Goal: Transaction & Acquisition: Purchase product/service

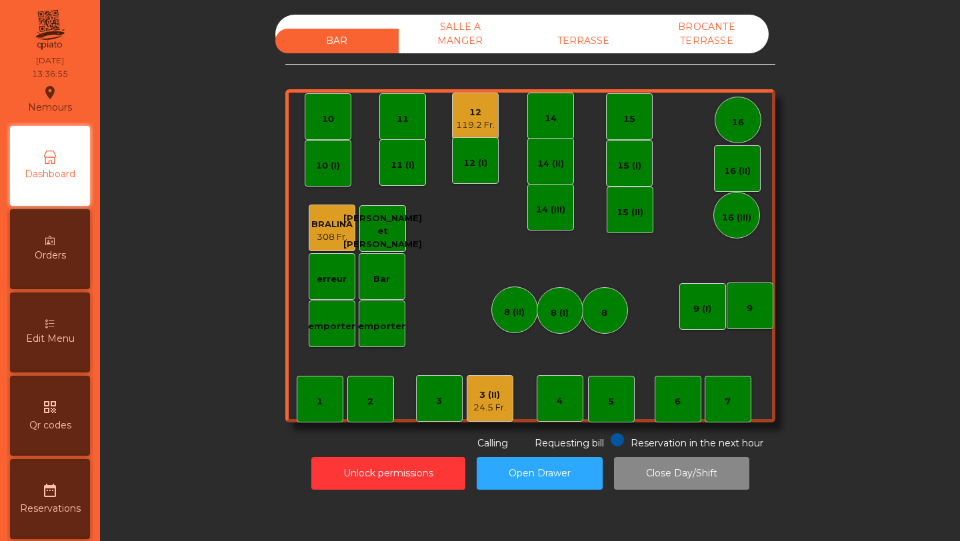
click at [493, 389] on div "3 (II)" at bounding box center [489, 395] width 33 height 13
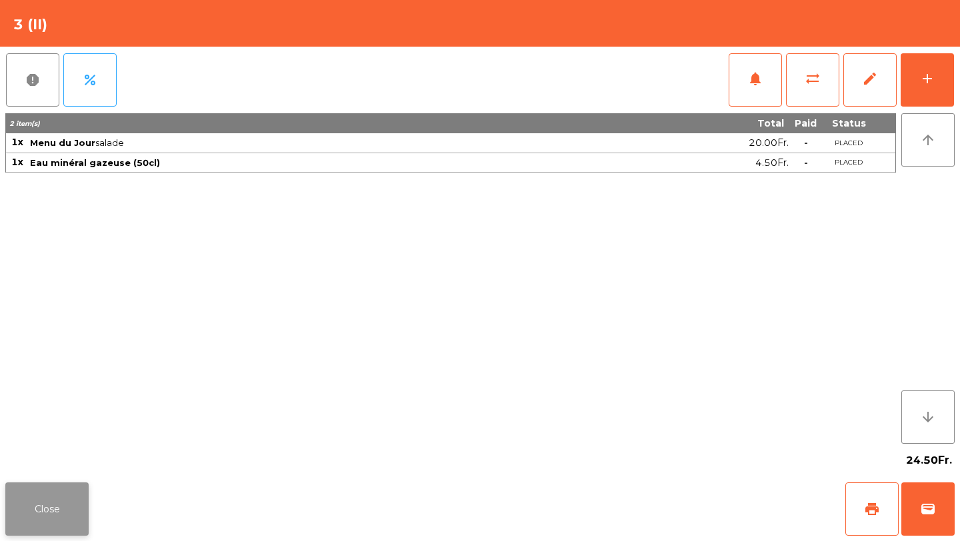
click at [61, 521] on button "Close" at bounding box center [46, 509] width 83 height 53
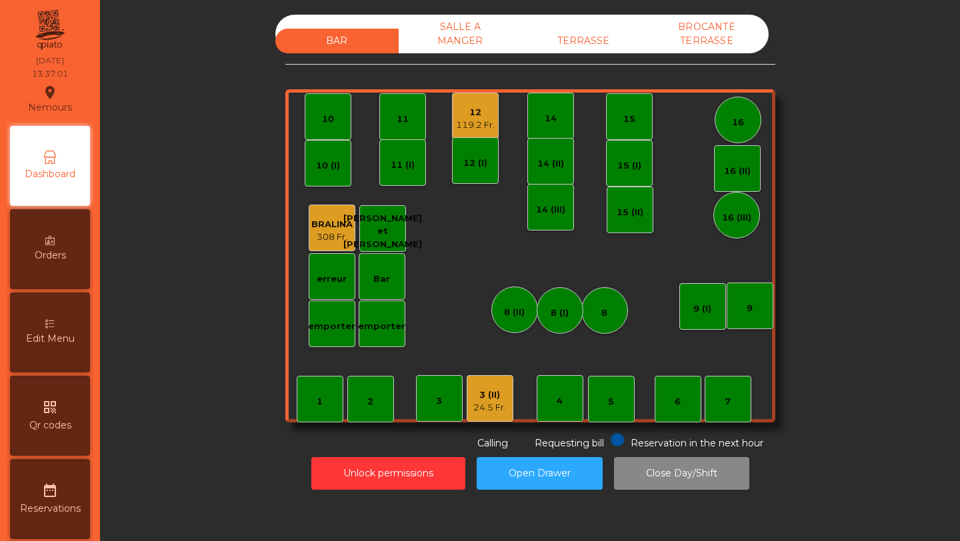
click at [486, 113] on div "12" at bounding box center [475, 112] width 39 height 13
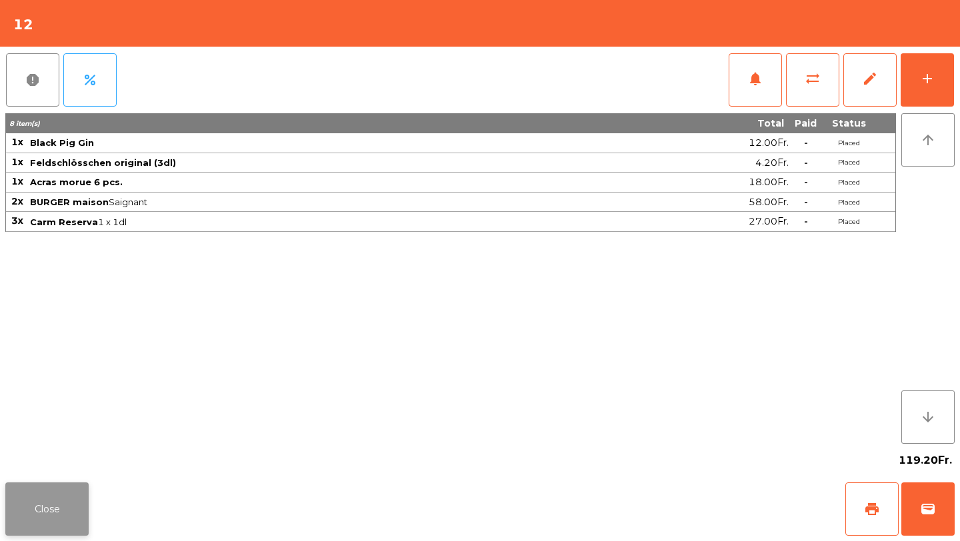
click at [73, 505] on button "Close" at bounding box center [46, 509] width 83 height 53
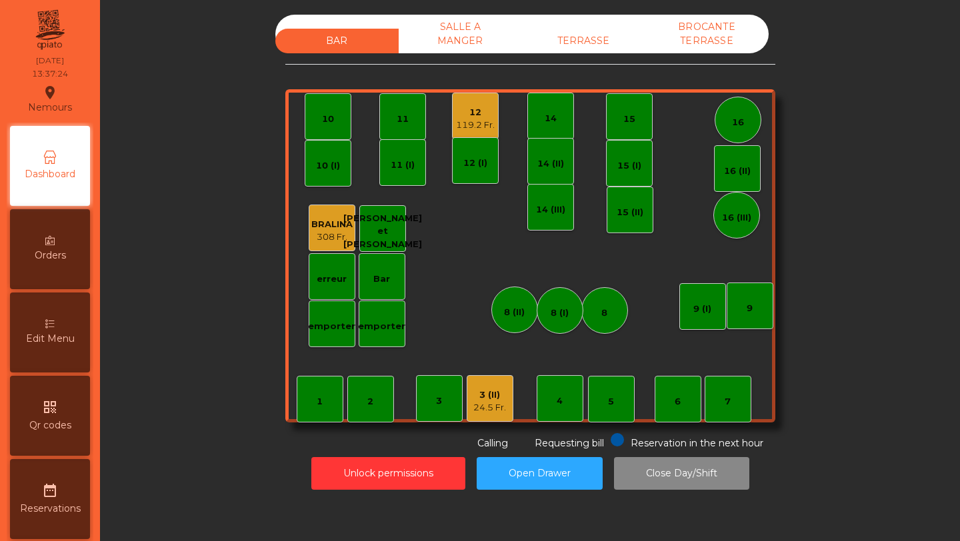
click at [593, 47] on div "TERRASSE" at bounding box center [583, 41] width 123 height 25
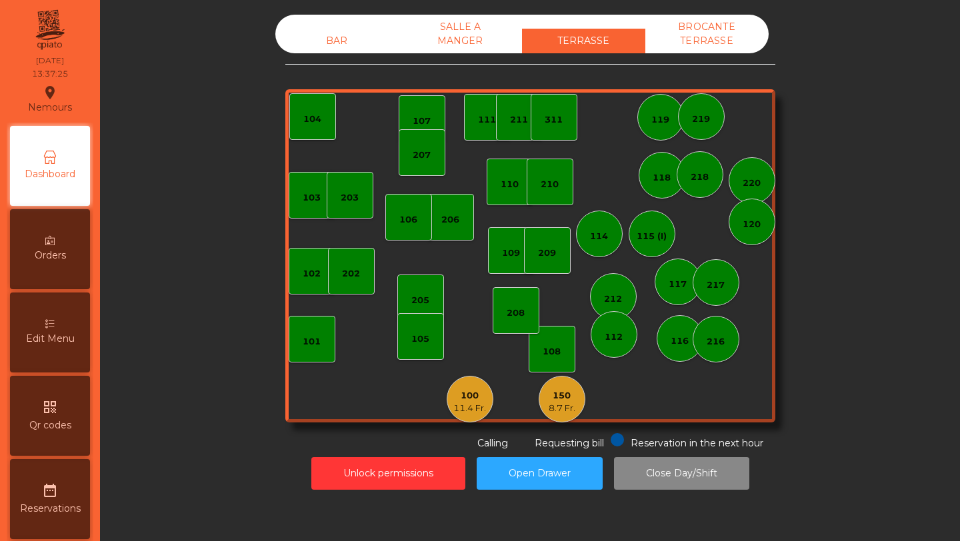
click at [469, 389] on div "100" at bounding box center [469, 395] width 33 height 13
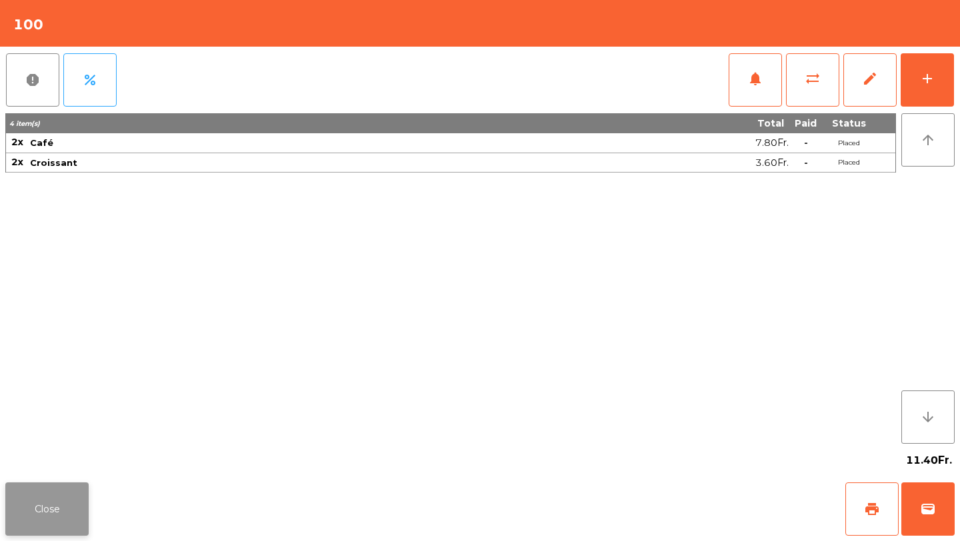
click at [79, 511] on button "Close" at bounding box center [46, 509] width 83 height 53
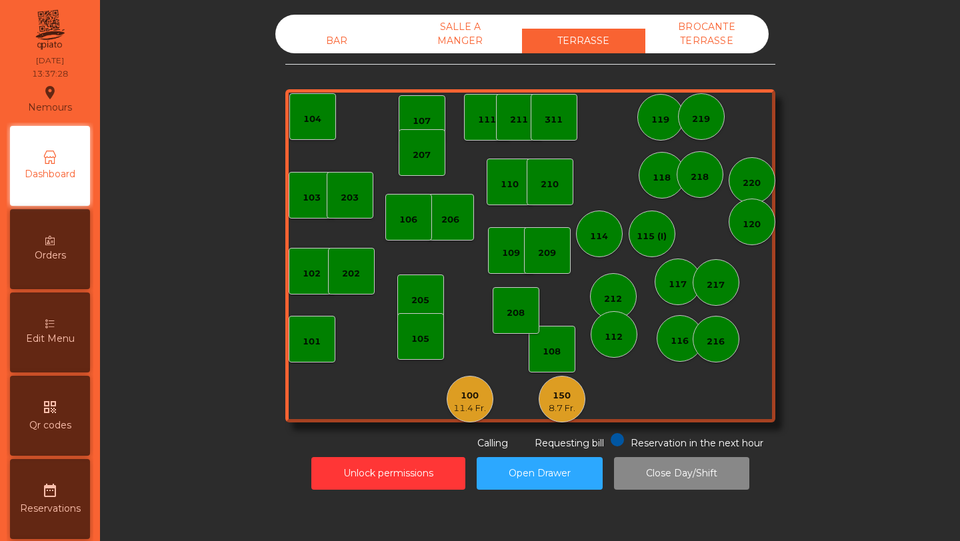
click at [569, 400] on div "150" at bounding box center [562, 395] width 27 height 13
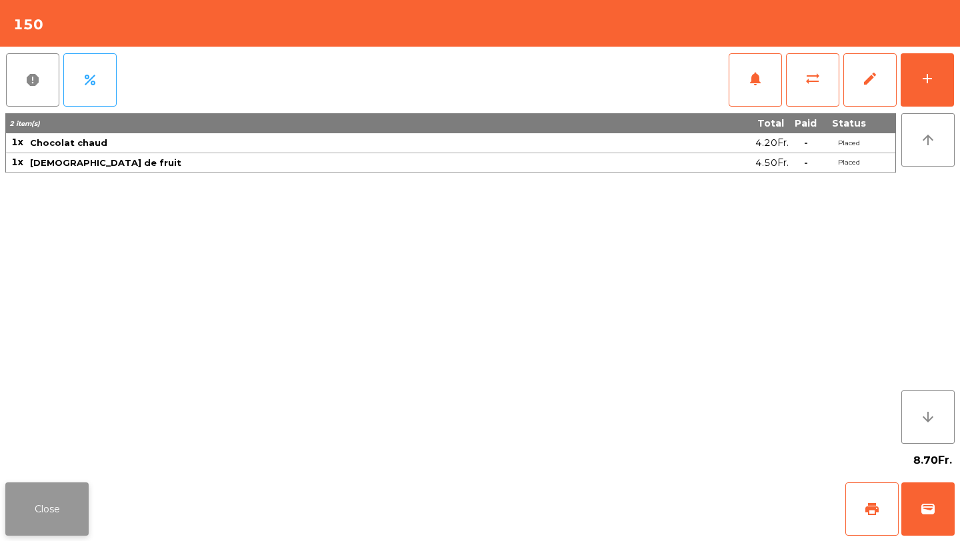
click at [61, 517] on button "Close" at bounding box center [46, 509] width 83 height 53
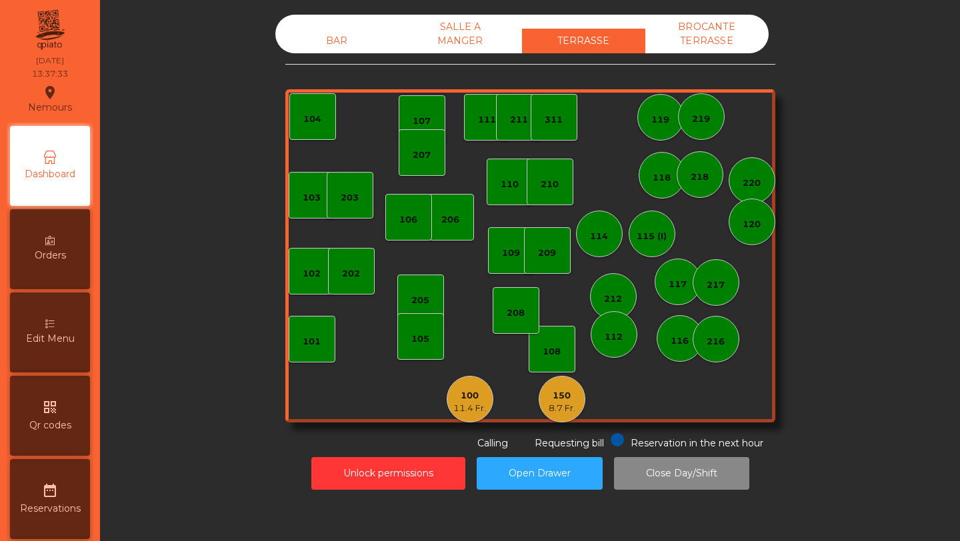
click at [478, 411] on div "11.4 Fr." at bounding box center [469, 408] width 33 height 13
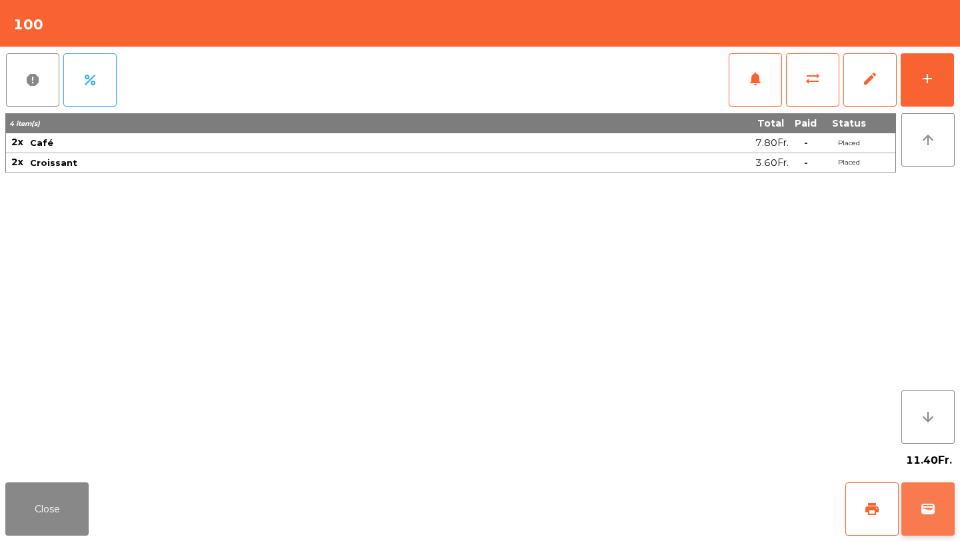
click at [919, 500] on button "wallet" at bounding box center [927, 509] width 53 height 53
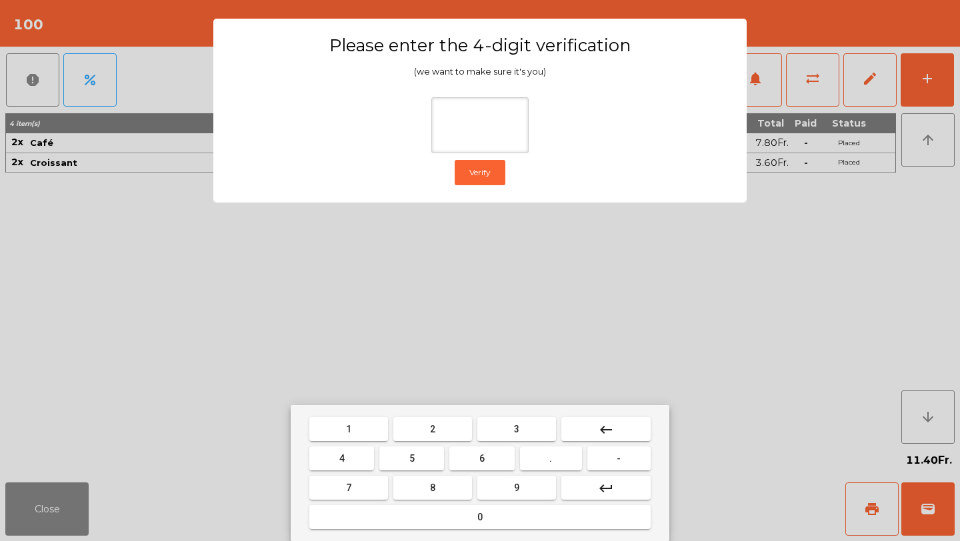
click at [437, 426] on button "2" at bounding box center [432, 429] width 79 height 24
click at [501, 491] on button "9" at bounding box center [516, 488] width 79 height 24
click at [351, 425] on button "1" at bounding box center [348, 429] width 79 height 24
type input "****"
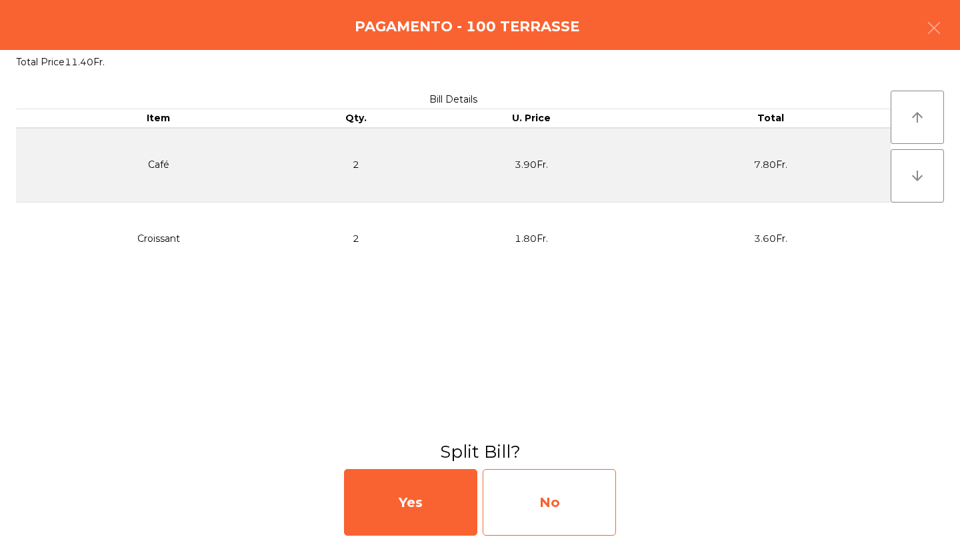
click at [546, 523] on div "No" at bounding box center [549, 502] width 133 height 67
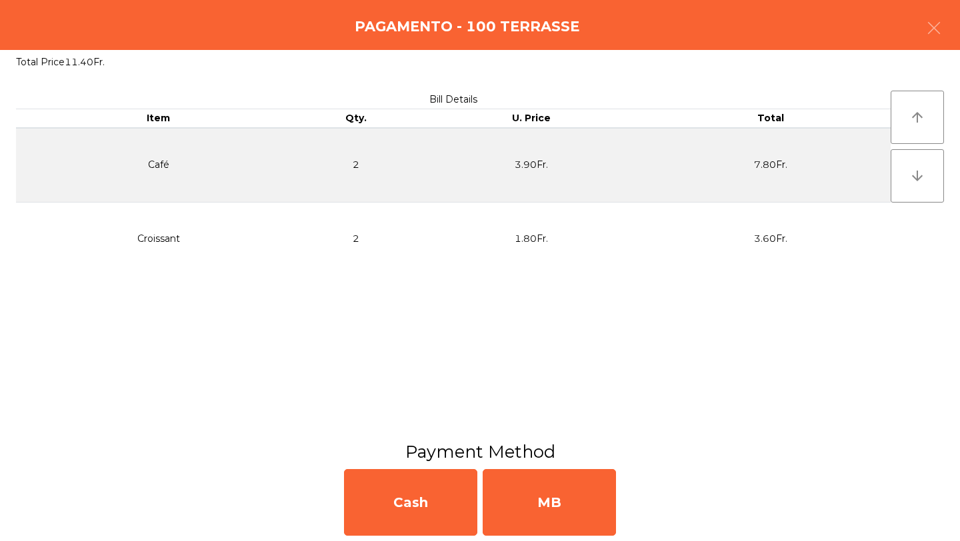
click at [546, 523] on div "MB" at bounding box center [549, 502] width 133 height 67
click at [546, 523] on div "No" at bounding box center [549, 502] width 133 height 67
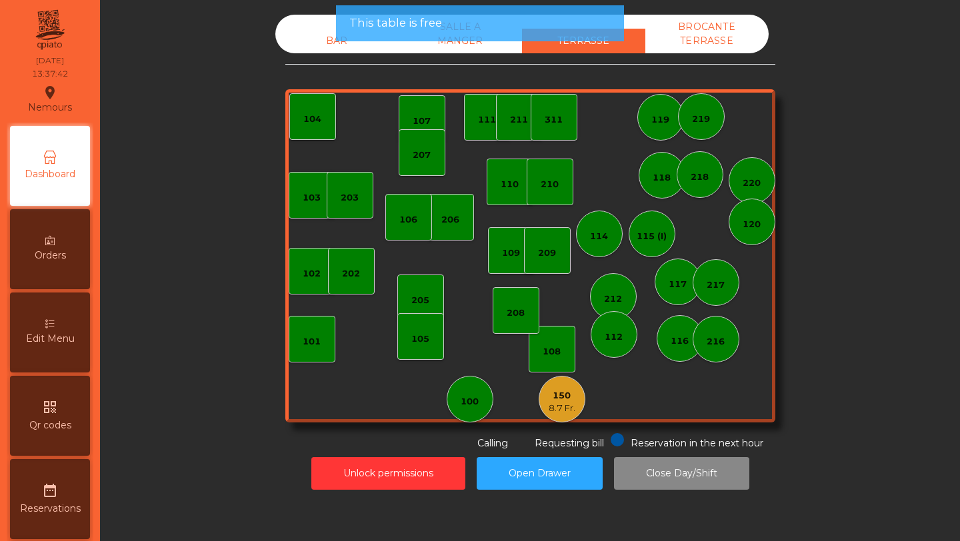
click at [577, 405] on div "150 8.7 Fr." at bounding box center [562, 399] width 47 height 47
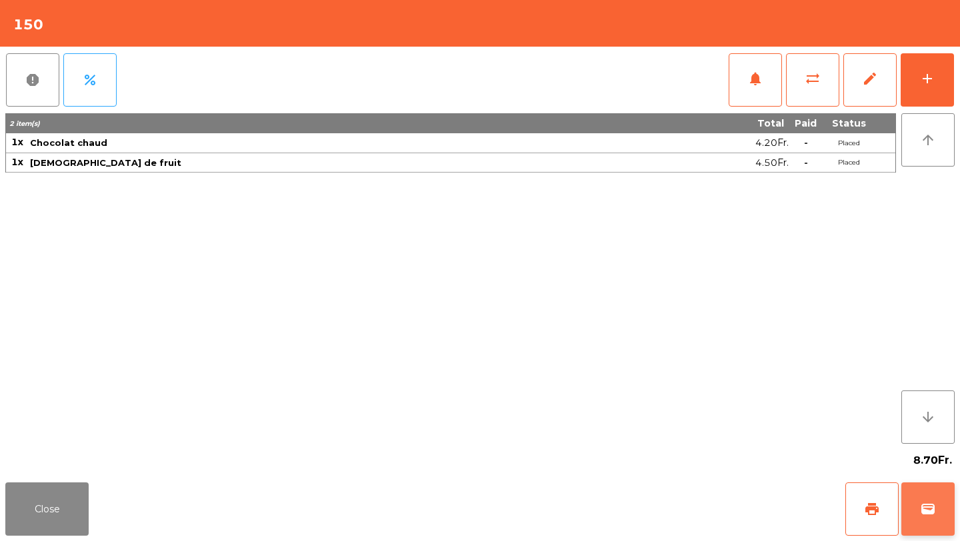
click at [921, 513] on span "wallet" at bounding box center [928, 509] width 16 height 16
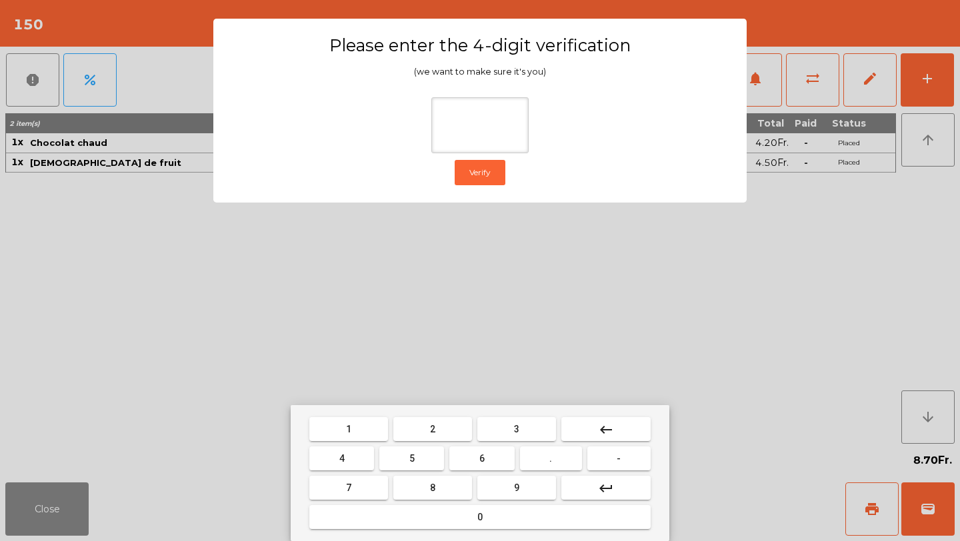
click at [449, 428] on button "2" at bounding box center [432, 429] width 79 height 24
click at [503, 496] on button "9" at bounding box center [516, 488] width 79 height 24
click at [352, 431] on button "1" at bounding box center [348, 429] width 79 height 24
type input "****"
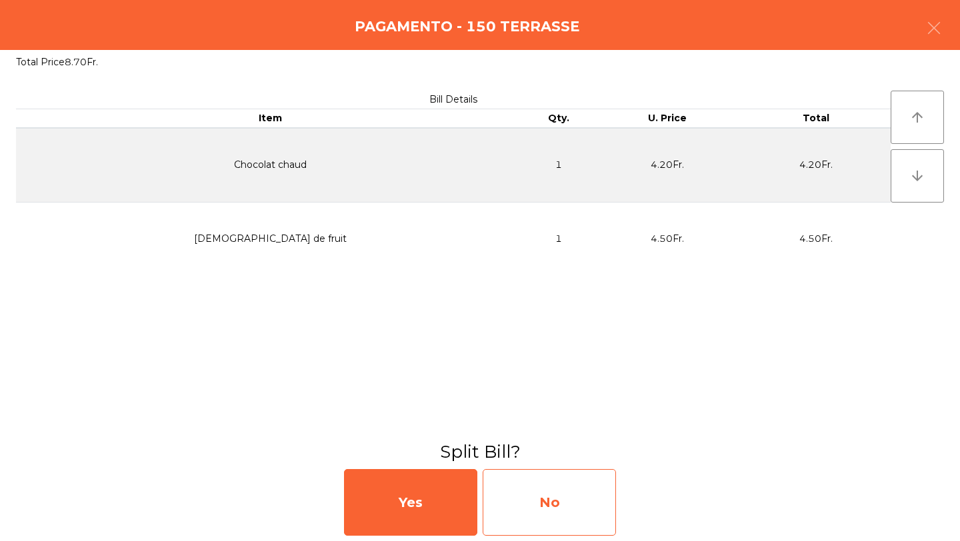
click at [564, 518] on div "No" at bounding box center [549, 502] width 133 height 67
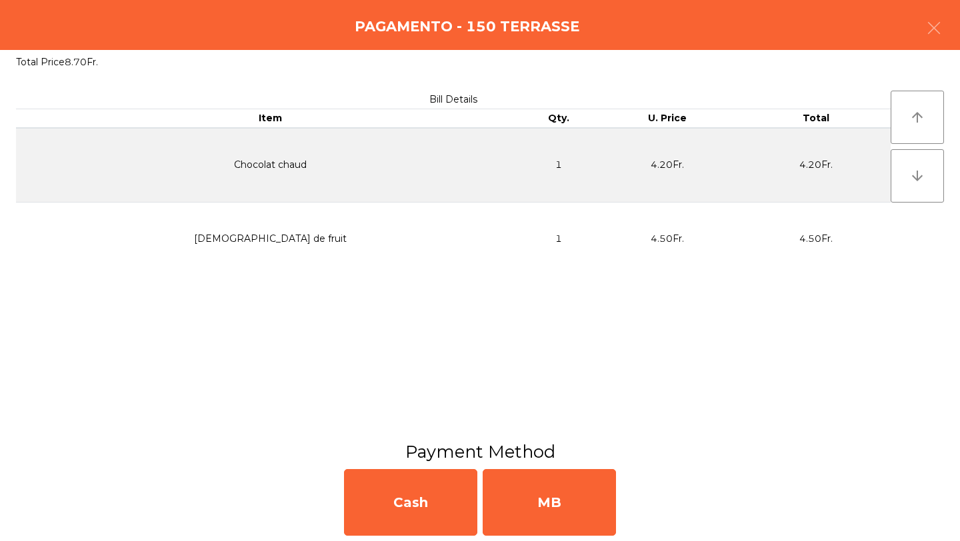
click at [564, 518] on div "MB" at bounding box center [549, 502] width 133 height 67
click at [564, 518] on div "No" at bounding box center [549, 502] width 133 height 67
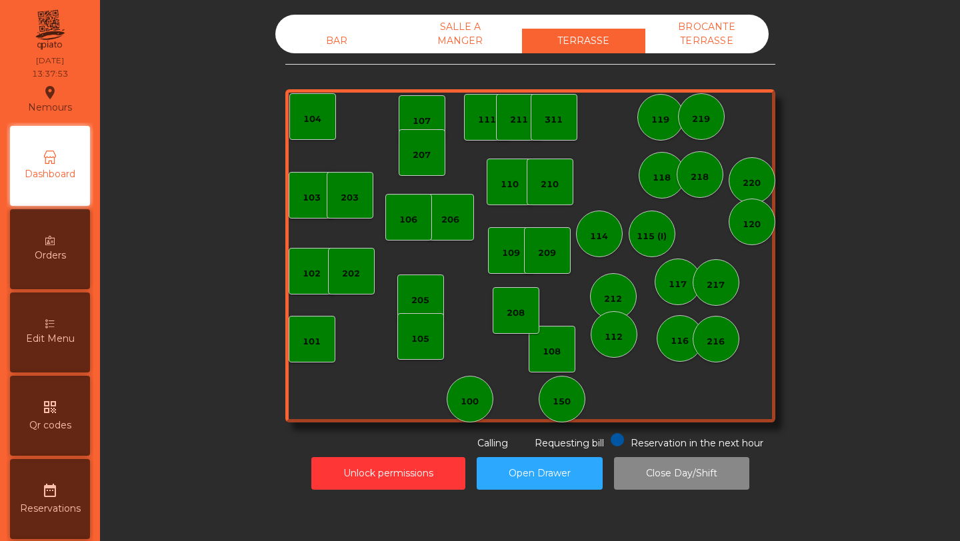
click at [329, 40] on div "BAR" at bounding box center [336, 41] width 123 height 25
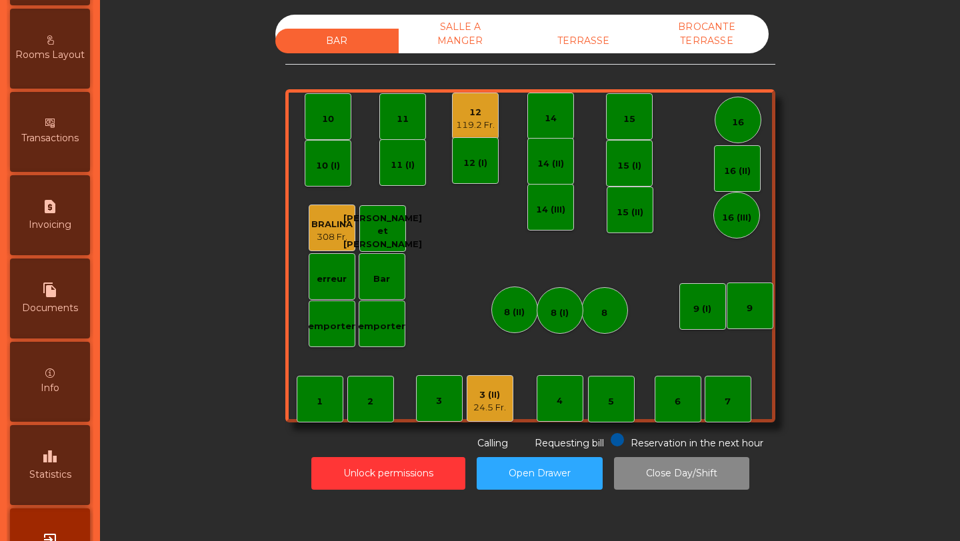
scroll to position [591, 0]
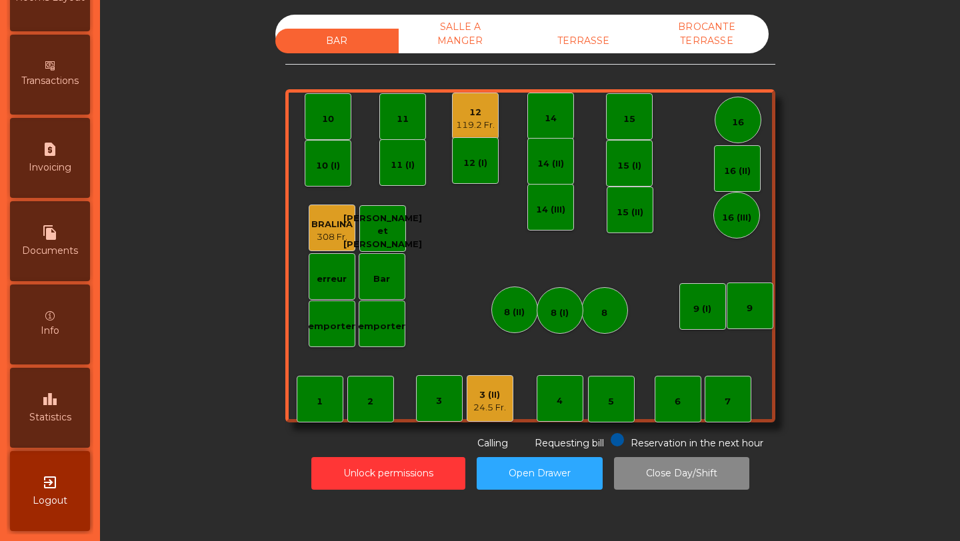
click at [65, 432] on div "leaderboard Statistics" at bounding box center [50, 408] width 80 height 80
